Goal: Check status: Check status

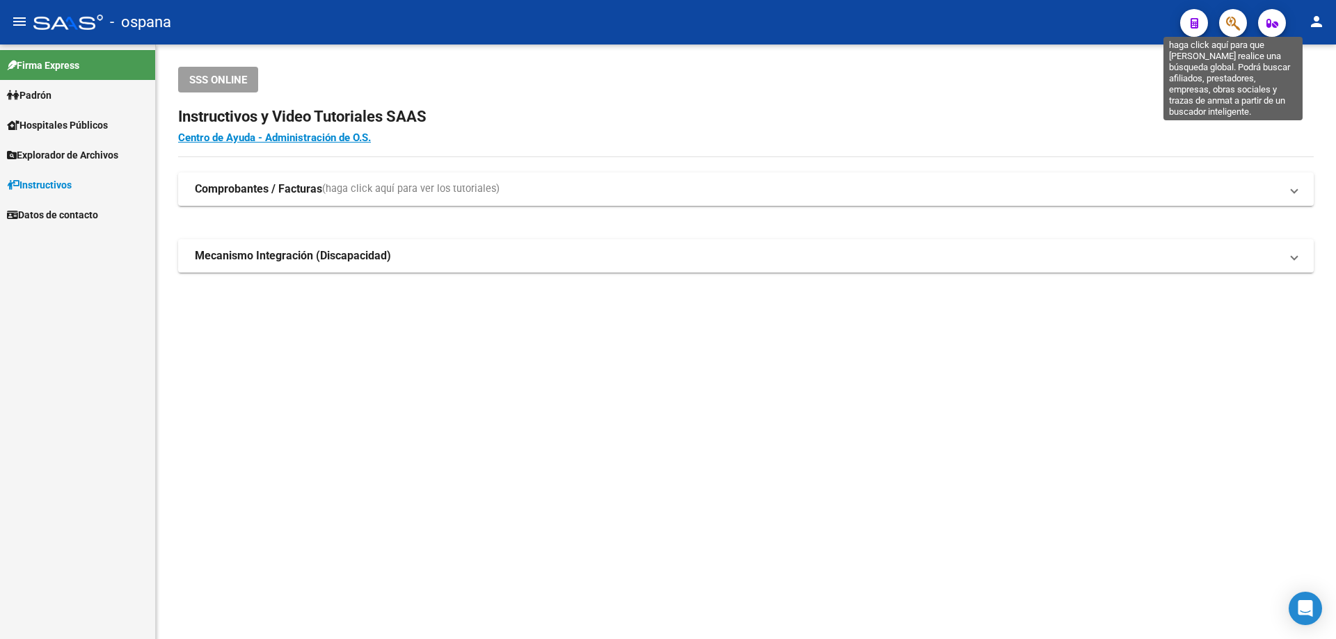
click at [1237, 22] on icon "button" at bounding box center [1233, 23] width 14 height 16
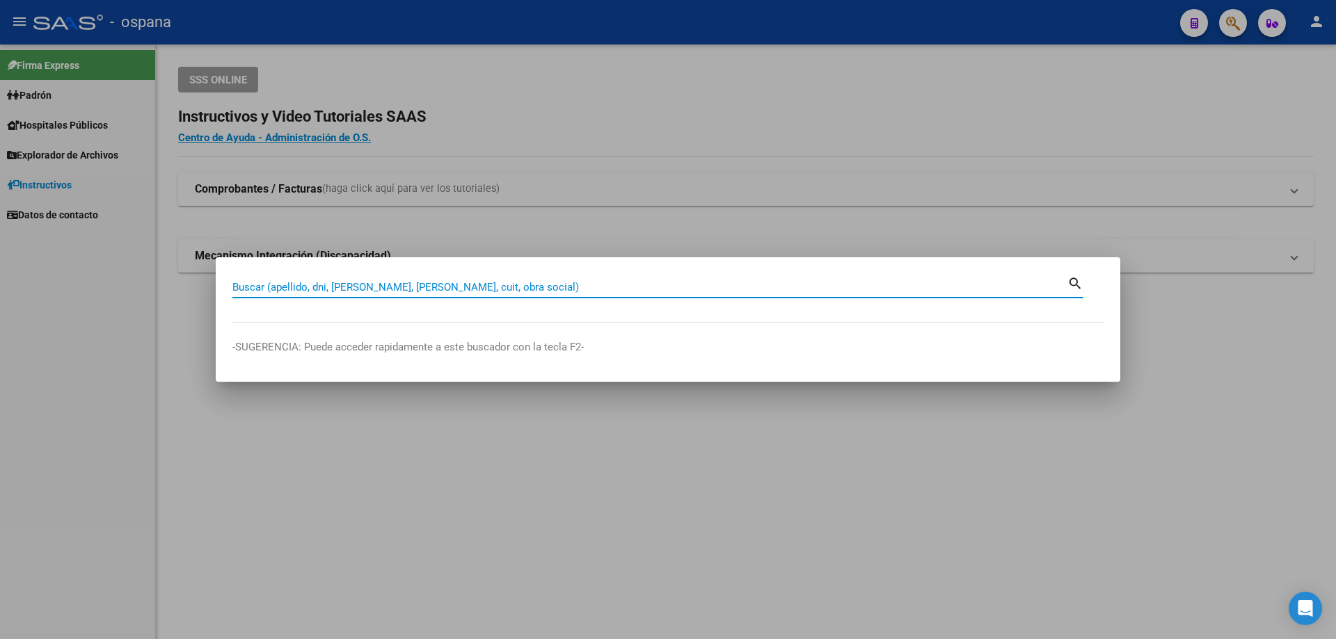
paste input "93956255"
type input "93956255"
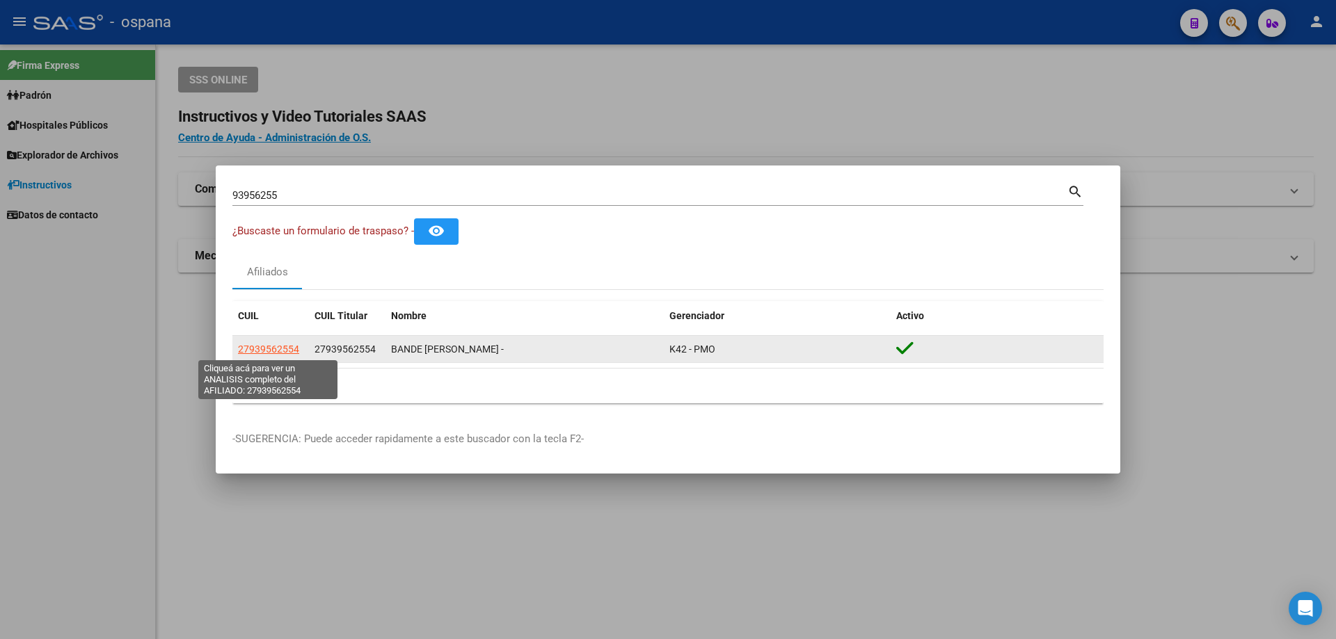
click at [269, 347] on span "27939562554" at bounding box center [268, 349] width 61 height 11
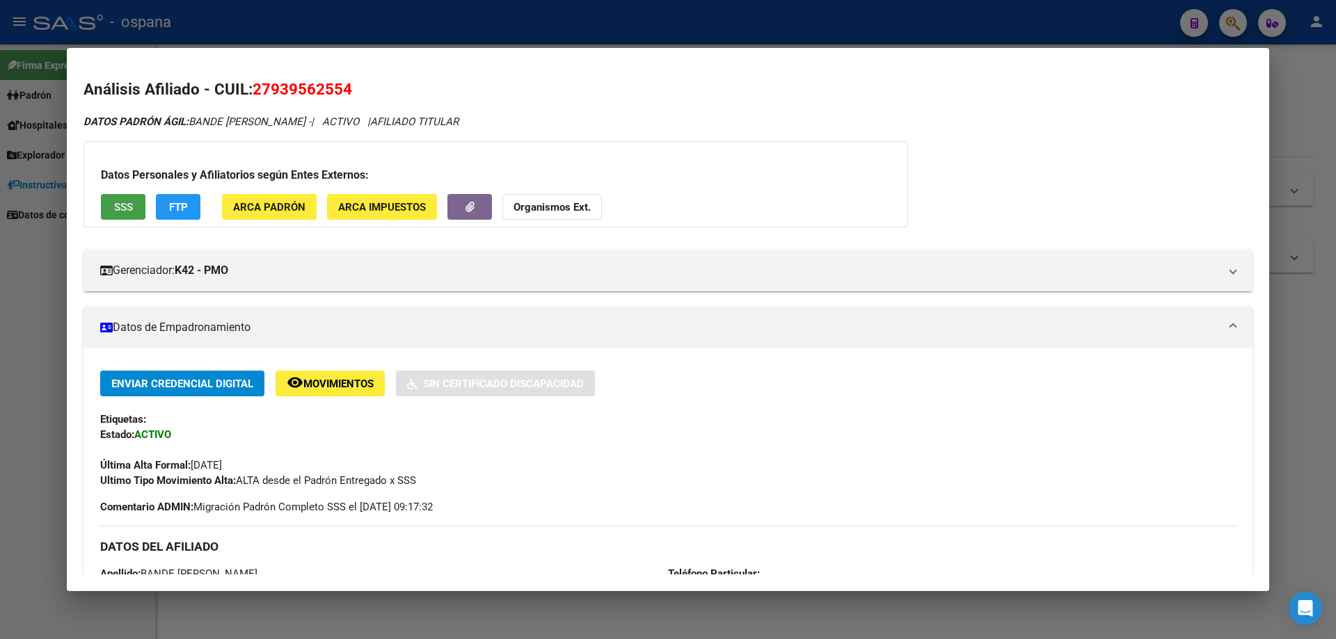
click at [123, 208] on span "SSS" at bounding box center [123, 207] width 19 height 13
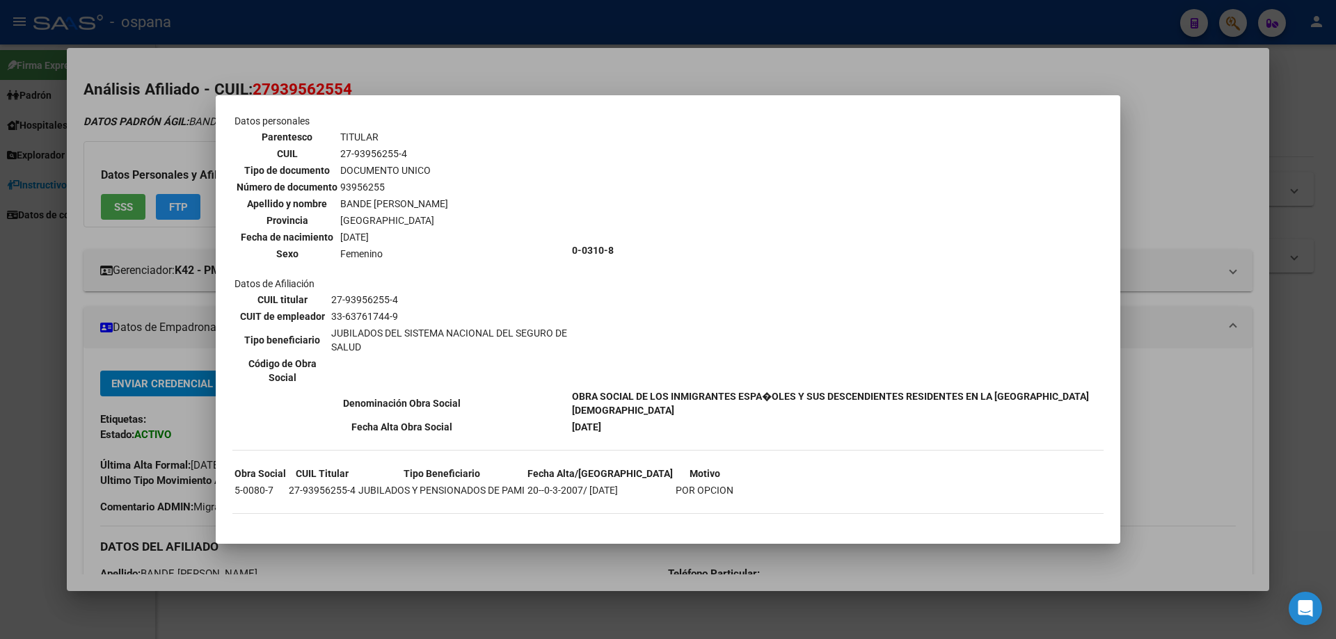
scroll to position [70, 0]
click at [3, 349] on div at bounding box center [668, 319] width 1336 height 639
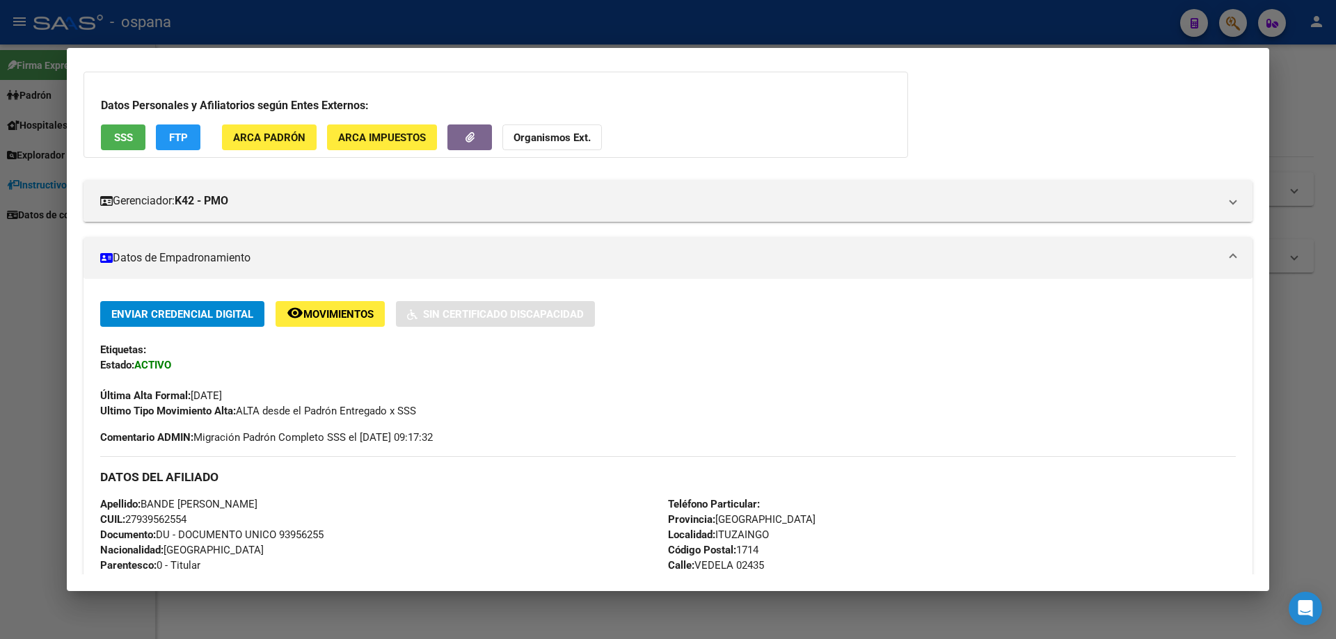
scroll to position [0, 0]
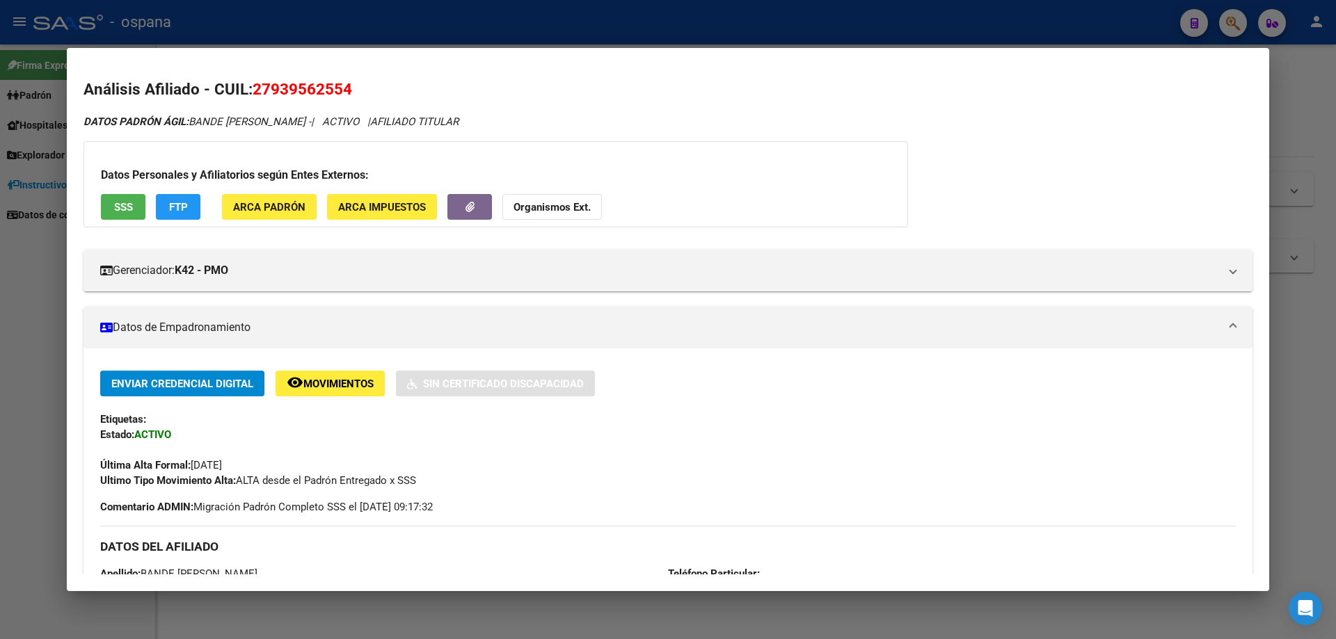
click at [121, 210] on span "SSS" at bounding box center [123, 207] width 19 height 13
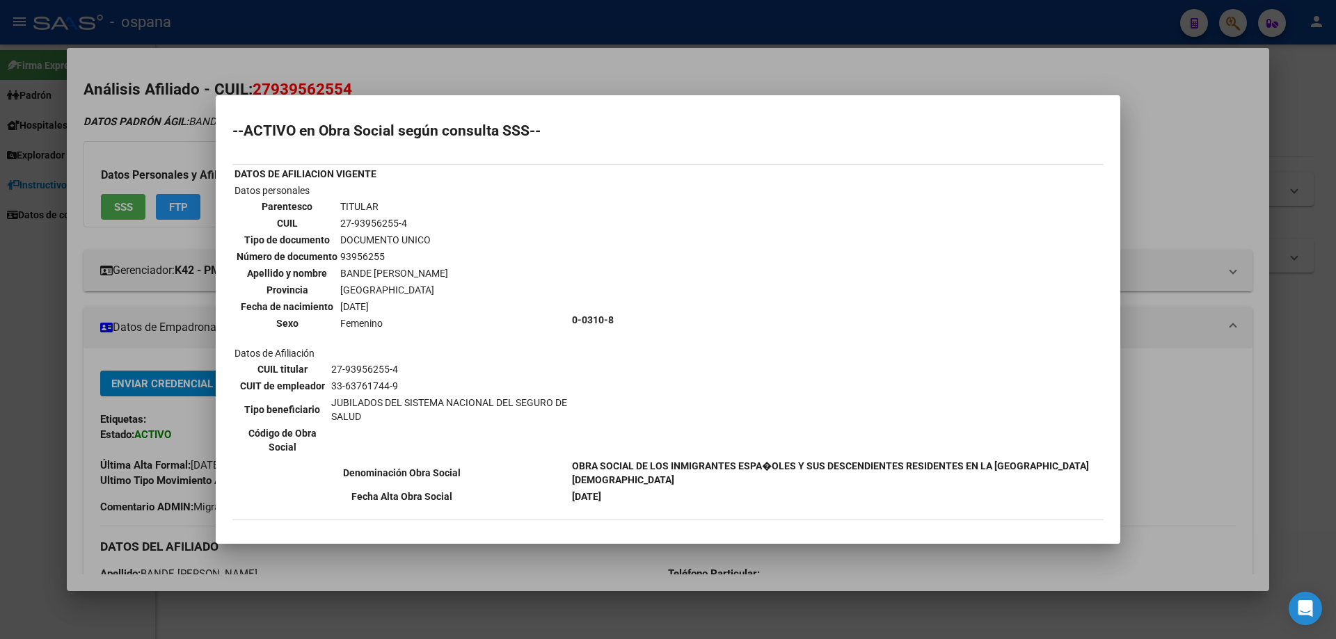
drag, startPoint x: 466, startPoint y: 102, endPoint x: 676, endPoint y: 147, distance: 215.0
click at [676, 147] on mat-dialog-container "--ACTIVO en Obra Social según consulta SSS-- DATOS DE AFILIACION VIGENTE Datos …" at bounding box center [668, 319] width 905 height 449
click at [1096, 71] on div at bounding box center [668, 319] width 1336 height 639
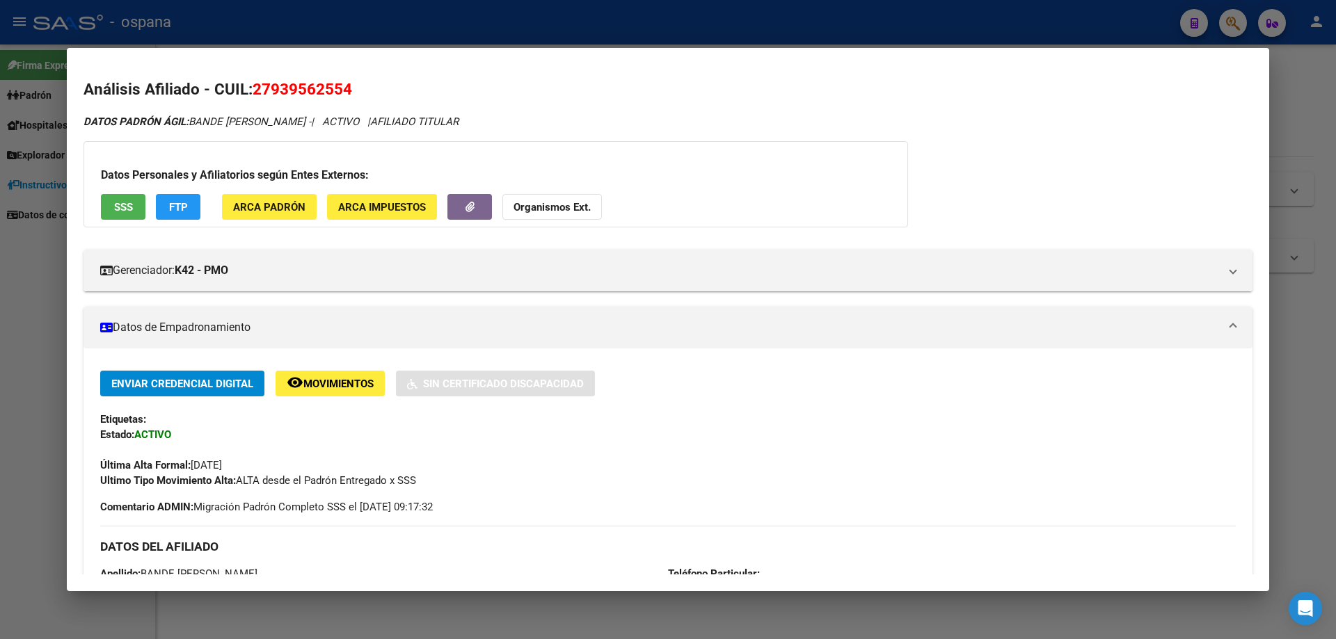
click at [123, 202] on span "SSS" at bounding box center [123, 207] width 19 height 13
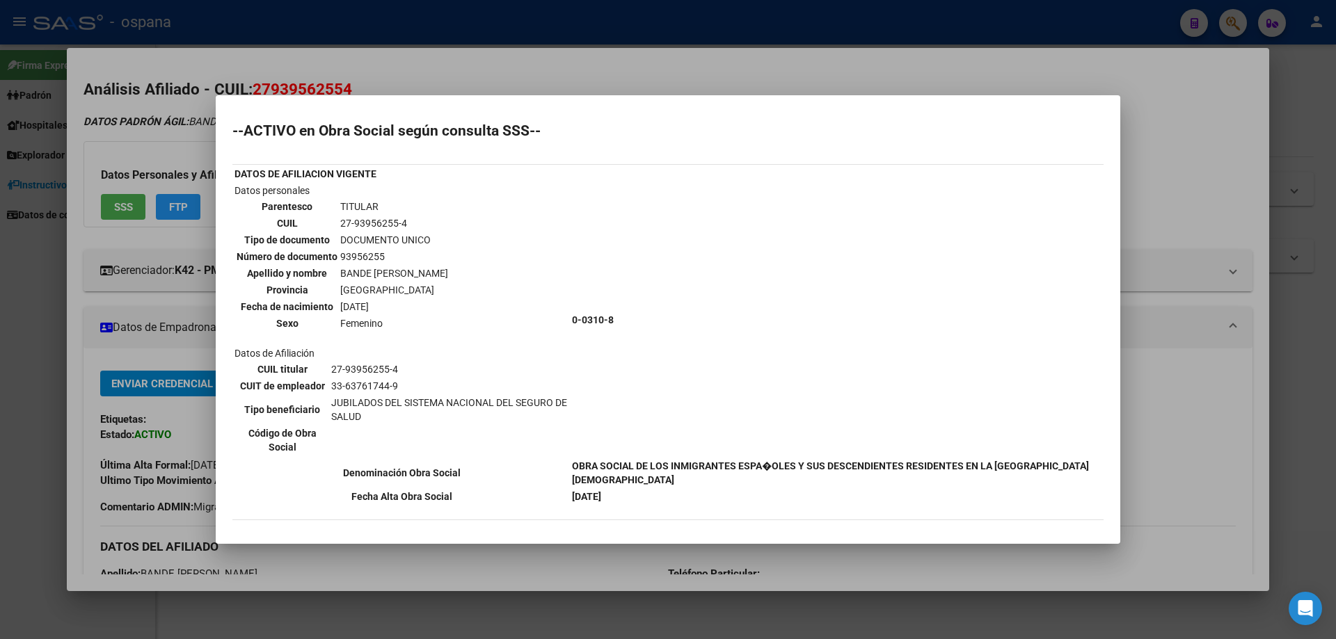
scroll to position [70, 0]
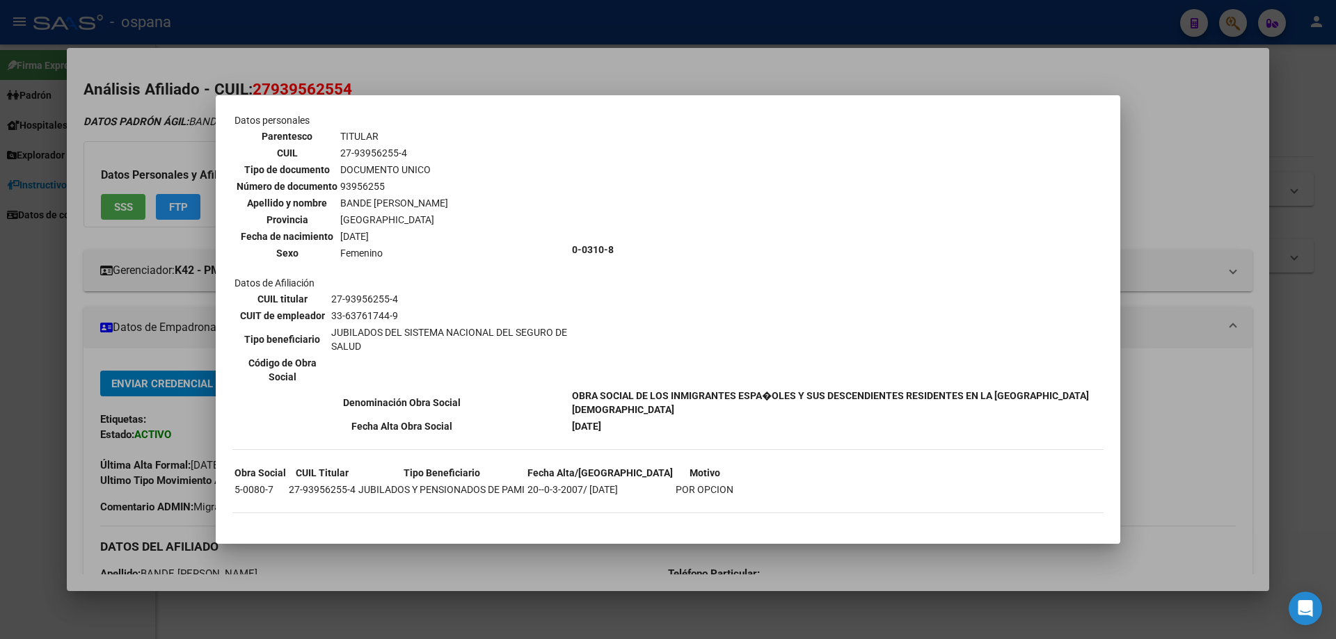
drag, startPoint x: 660, startPoint y: 413, endPoint x: 589, endPoint y: 378, distance: 79.4
click at [589, 378] on tbody "DATOS DE AFILIACION VIGENTE Datos personales Parentesco TITULAR CUIL 27-9395625…" at bounding box center [668, 265] width 868 height 338
click at [725, 259] on td "0-0310-8" at bounding box center [836, 250] width 531 height 274
drag, startPoint x: 683, startPoint y: 421, endPoint x: 600, endPoint y: 409, distance: 84.3
click at [600, 409] on tbody "DATOS DE AFILIACION VIGENTE Datos personales Parentesco TITULAR CUIL 27-9395625…" at bounding box center [668, 265] width 868 height 338
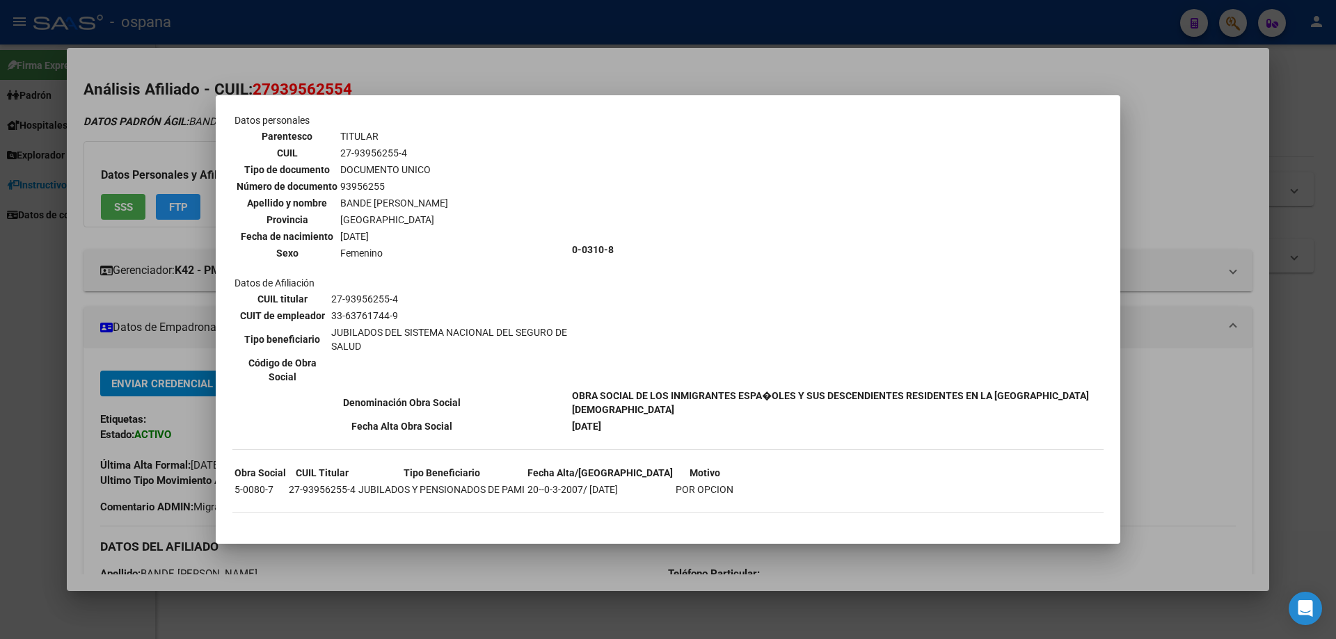
click at [663, 424] on td "[DATE]" at bounding box center [836, 426] width 531 height 15
click at [637, 376] on td "0-0310-8" at bounding box center [836, 250] width 531 height 274
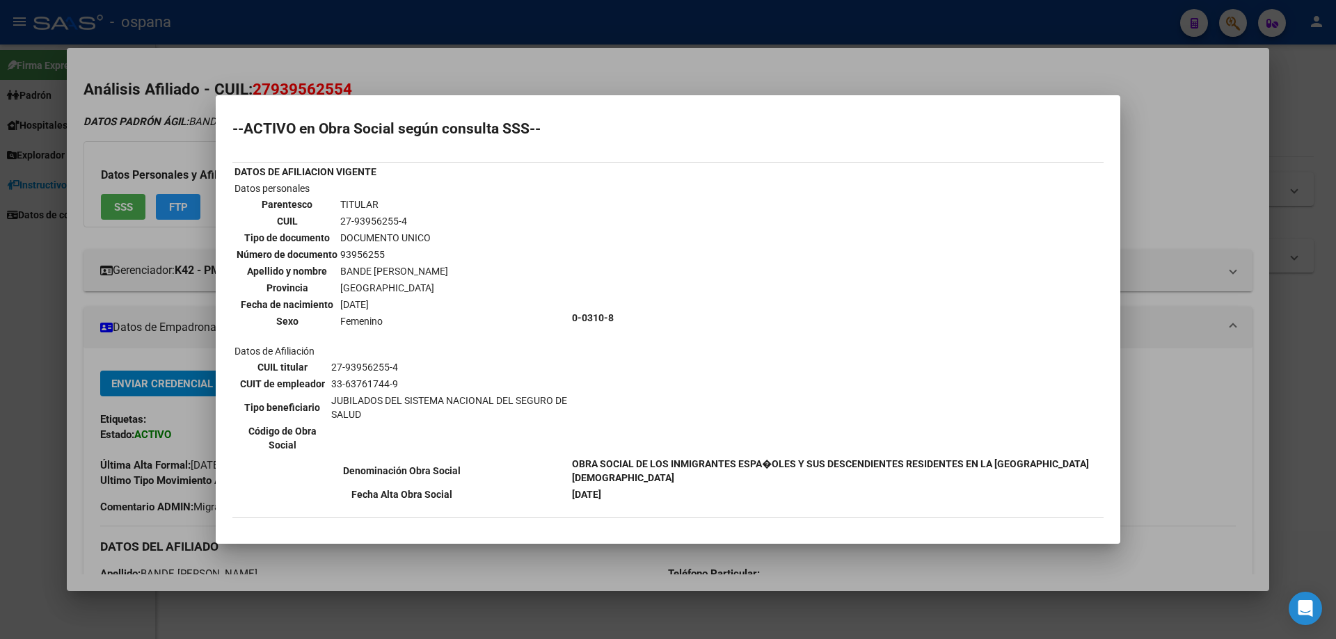
scroll to position [0, 0]
click at [13, 253] on div at bounding box center [668, 319] width 1336 height 639
